Goal: Task Accomplishment & Management: Manage account settings

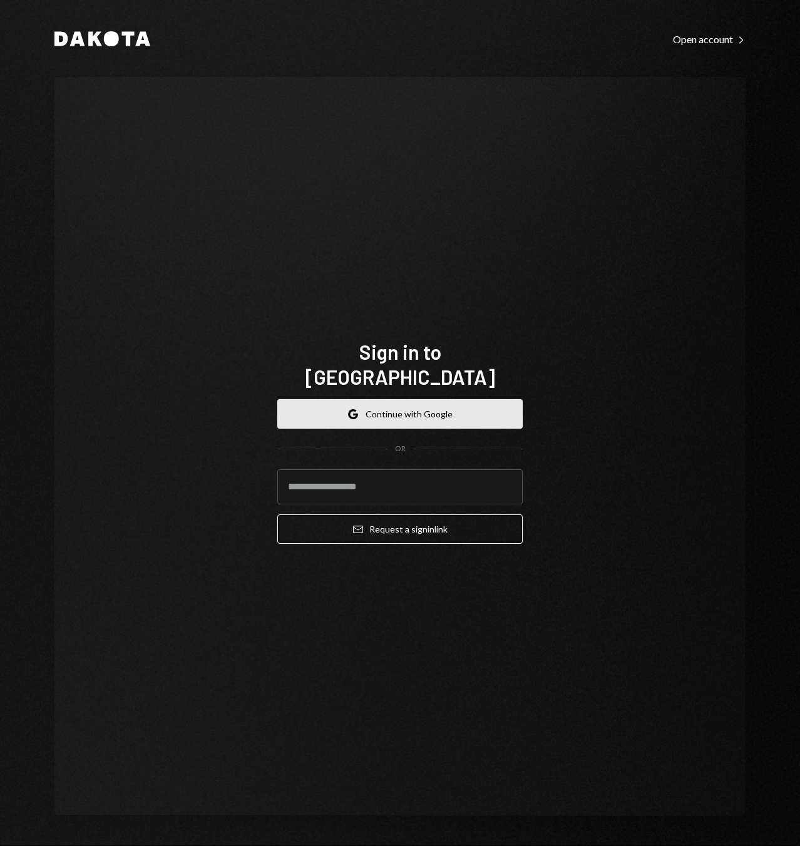
click at [389, 406] on button "Google Continue with Google" at bounding box center [399, 413] width 245 height 29
